Goal: Task Accomplishment & Management: Manage account settings

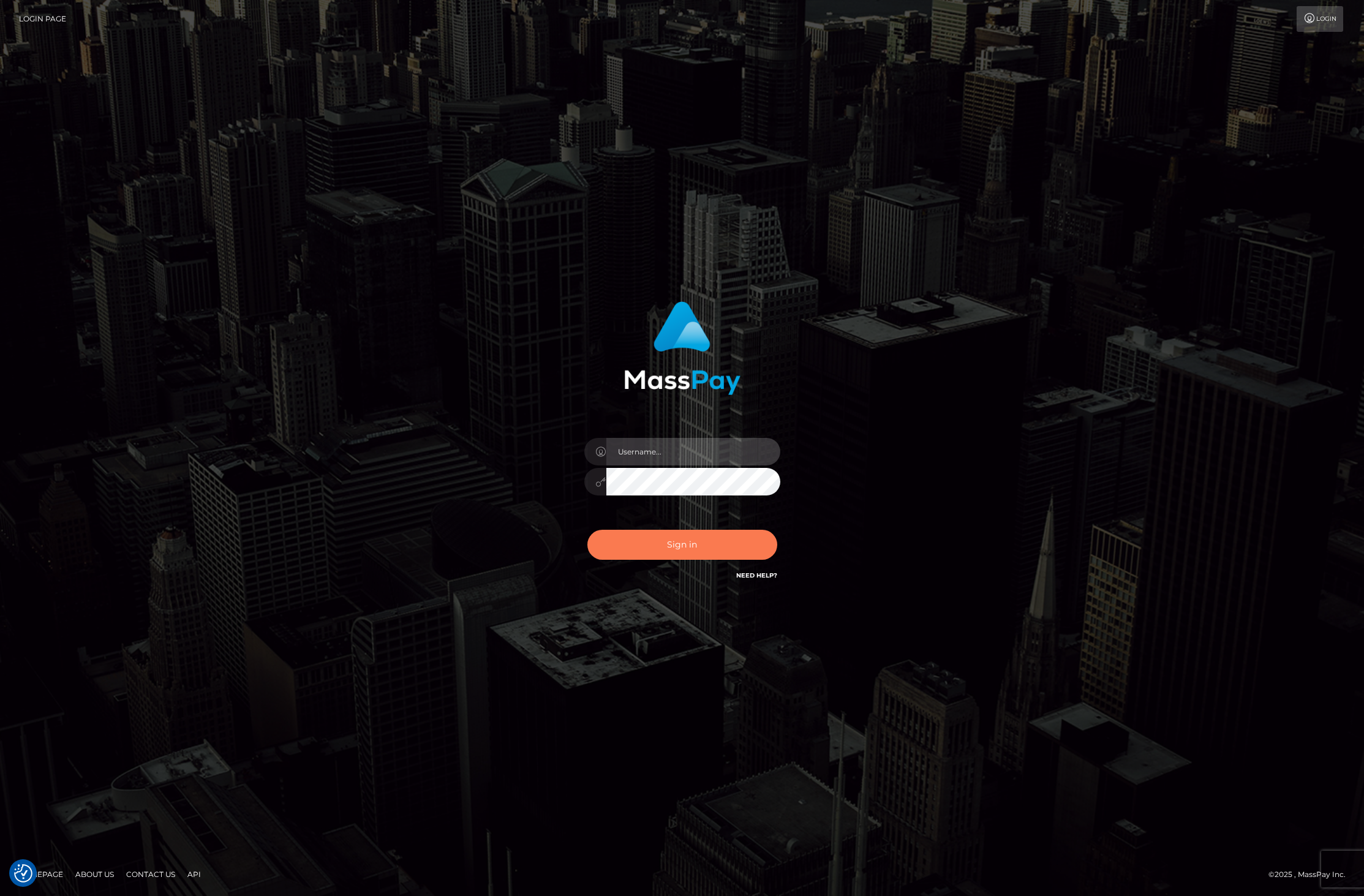
type input "dat.rush"
click at [651, 539] on button "Sign in" at bounding box center [682, 544] width 190 height 30
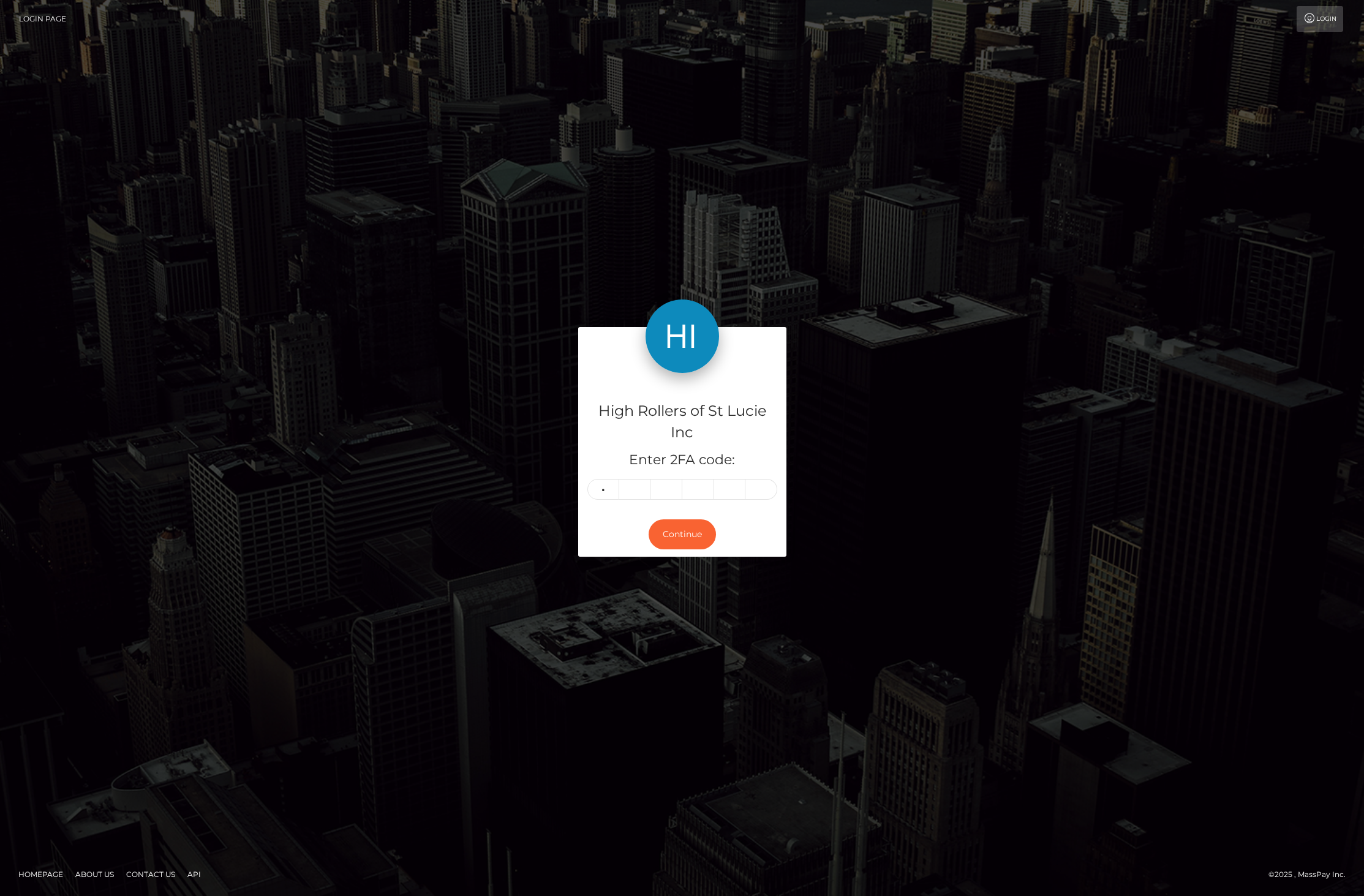
type input "1"
type input "0"
type input "4"
type input "1"
type input "7"
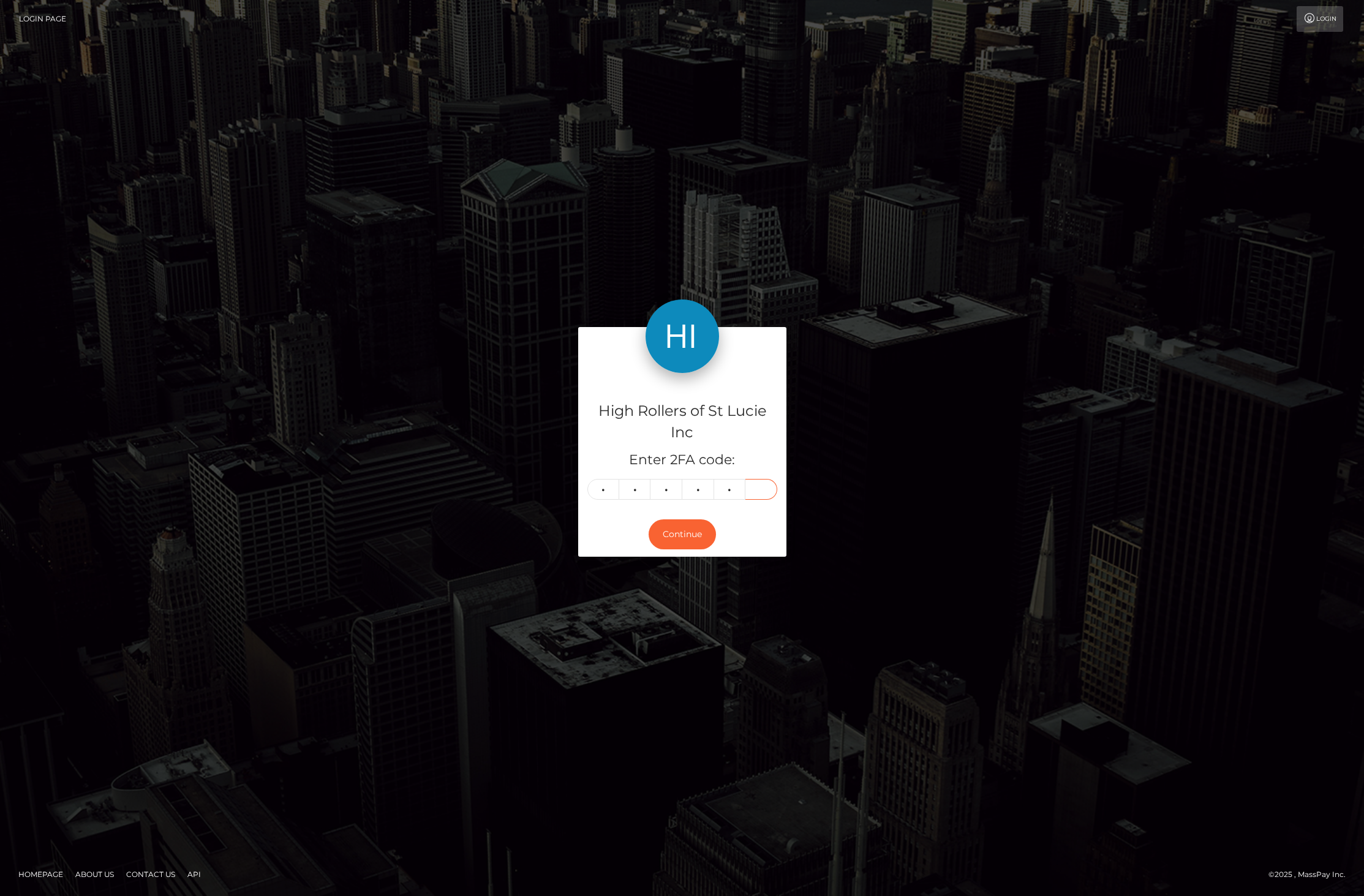
type input "7"
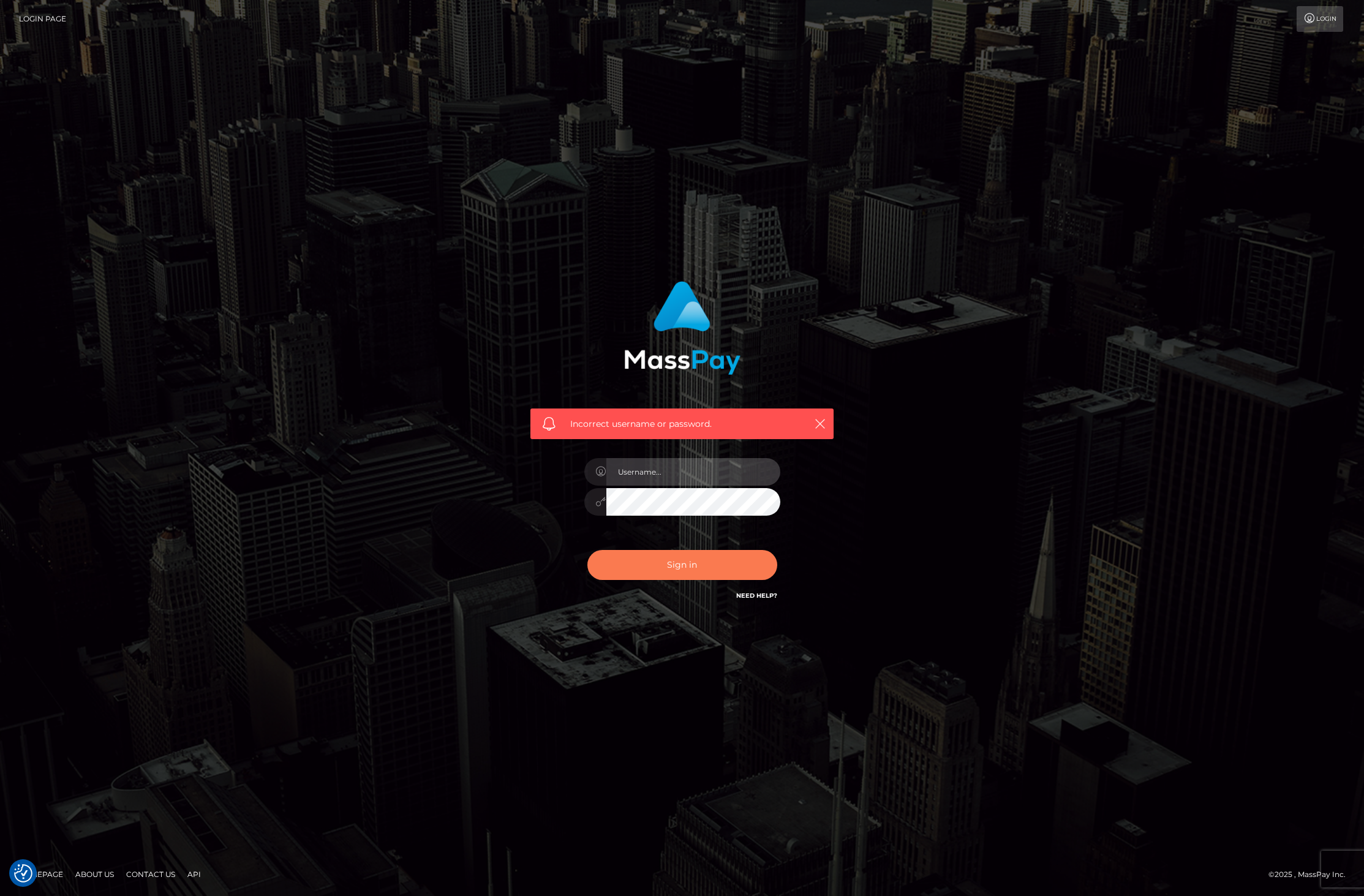
type input "dat.rush"
click at [651, 562] on button "Sign in" at bounding box center [682, 564] width 190 height 30
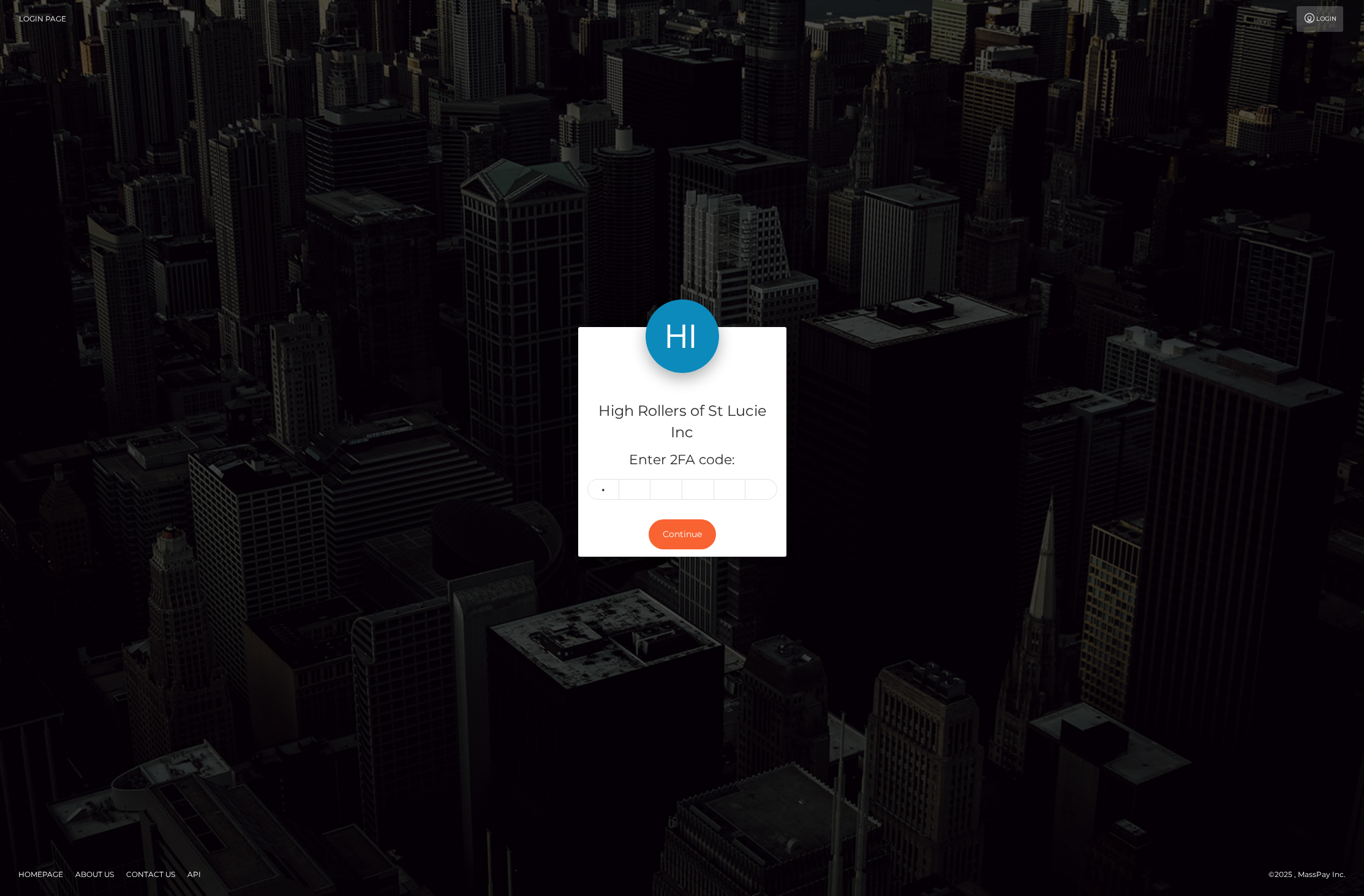
type input "5"
type input "0"
type input "1"
type input "2"
type input "6"
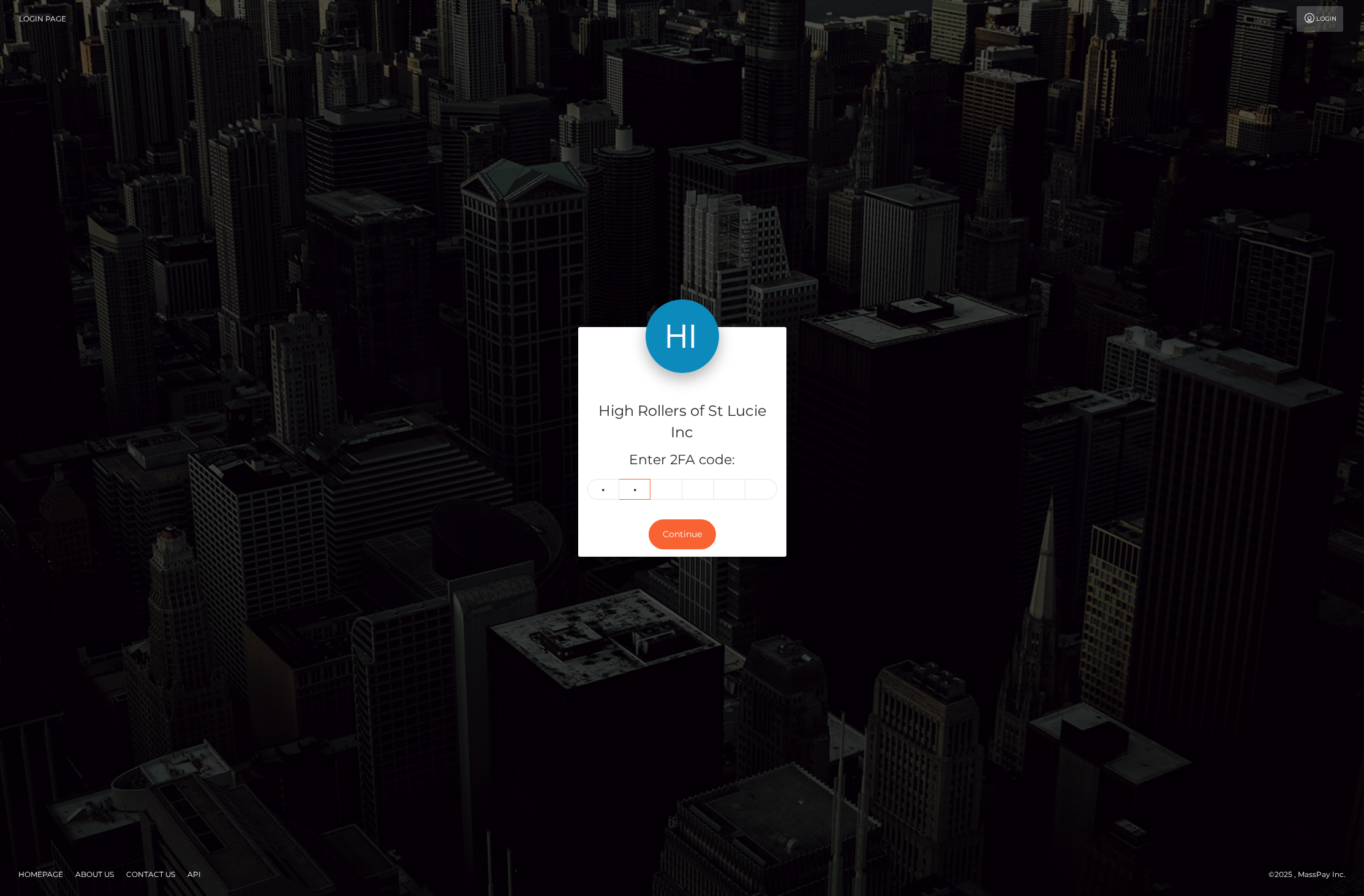
type input "0"
type input "1"
type input "2"
type input "6"
type input "8"
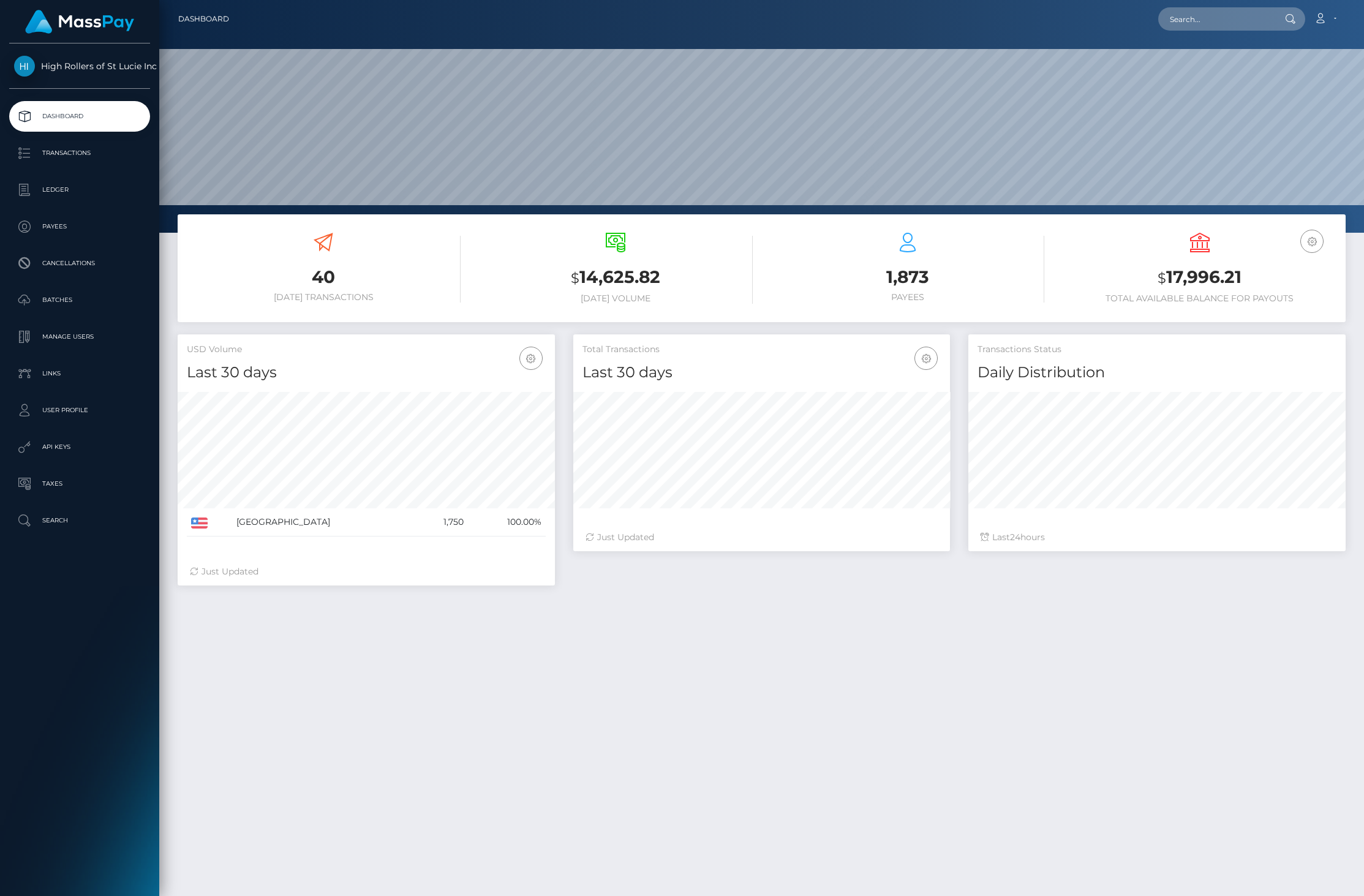
scroll to position [217, 376]
click at [1030, 656] on div "40 [DATE] Transactions $ 14,625.82 [DATE] Volume $" at bounding box center [761, 624] width 1205 height 821
click at [1035, 623] on div "40 [DATE] Transactions $ 14,625.82 [DATE] Volume $" at bounding box center [761, 624] width 1205 height 821
